Goal: Navigation & Orientation: Find specific page/section

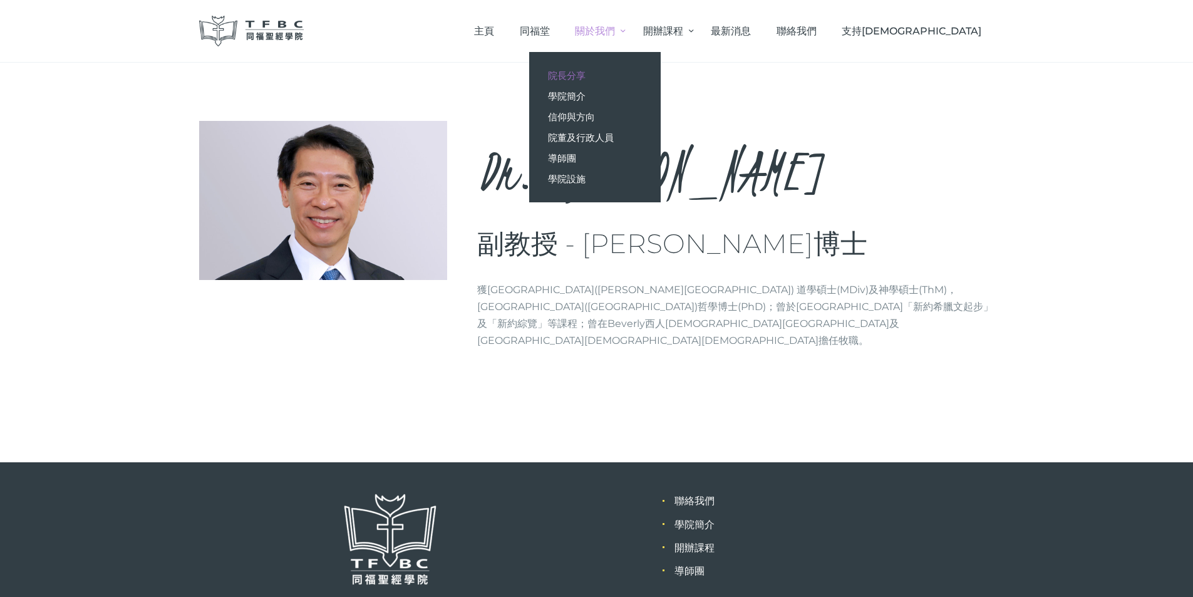
click at [585, 78] on span "院長分享" at bounding box center [567, 75] width 38 height 12
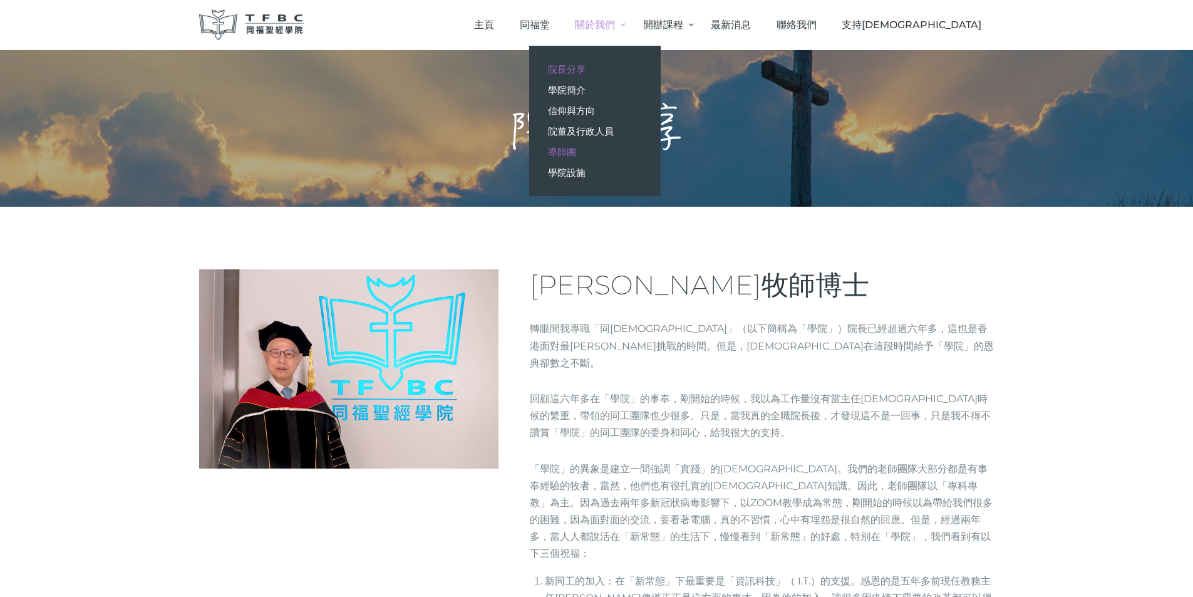
click at [576, 150] on span "導師團" at bounding box center [562, 152] width 28 height 12
